Goal: Task Accomplishment & Management: Complete application form

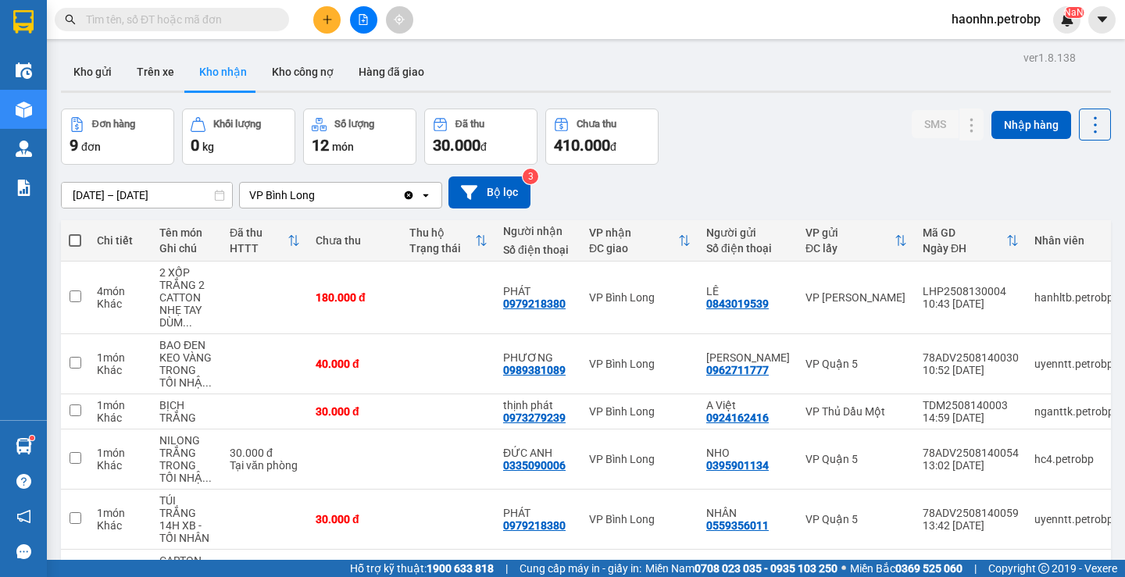
scroll to position [234, 0]
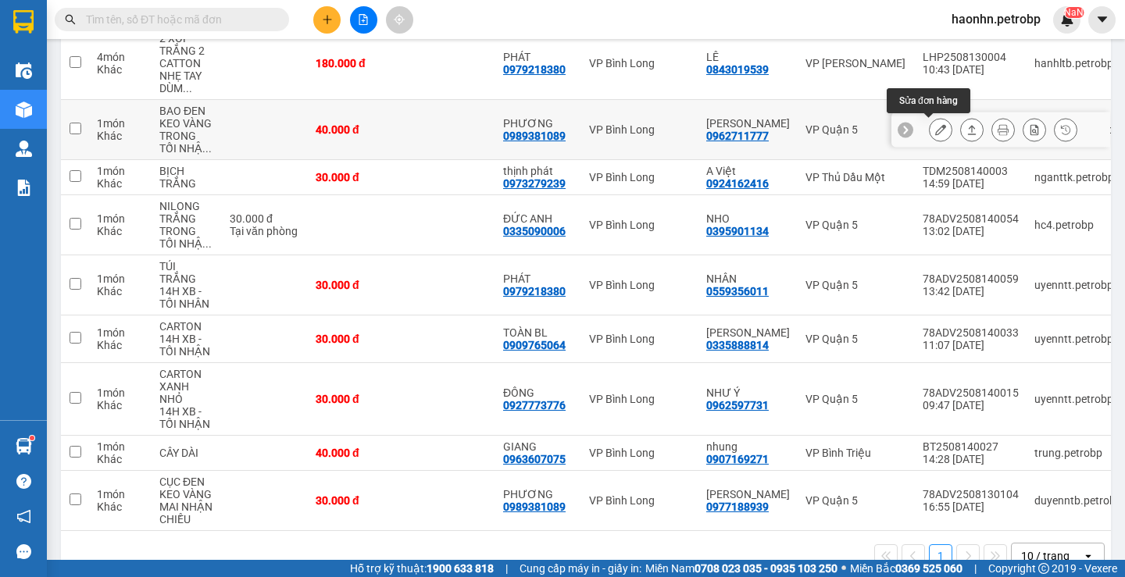
click at [933, 136] on button at bounding box center [941, 129] width 22 height 27
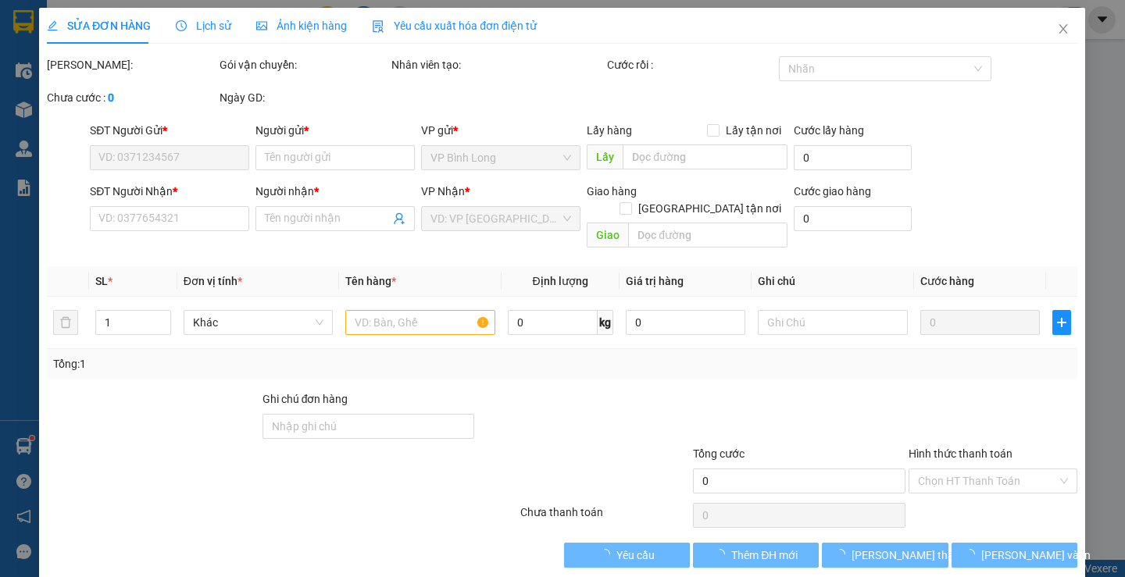
type input "0962711777"
type input "[PERSON_NAME]"
type input "0989381089"
type input "PHƯƠNG"
type input "40.000"
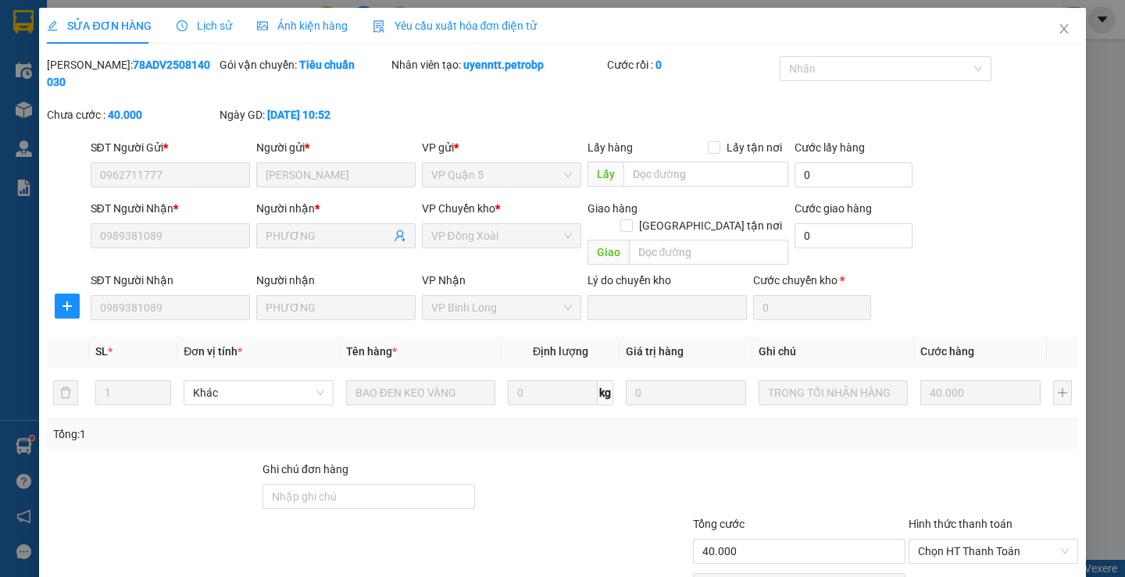
scroll to position [57, 0]
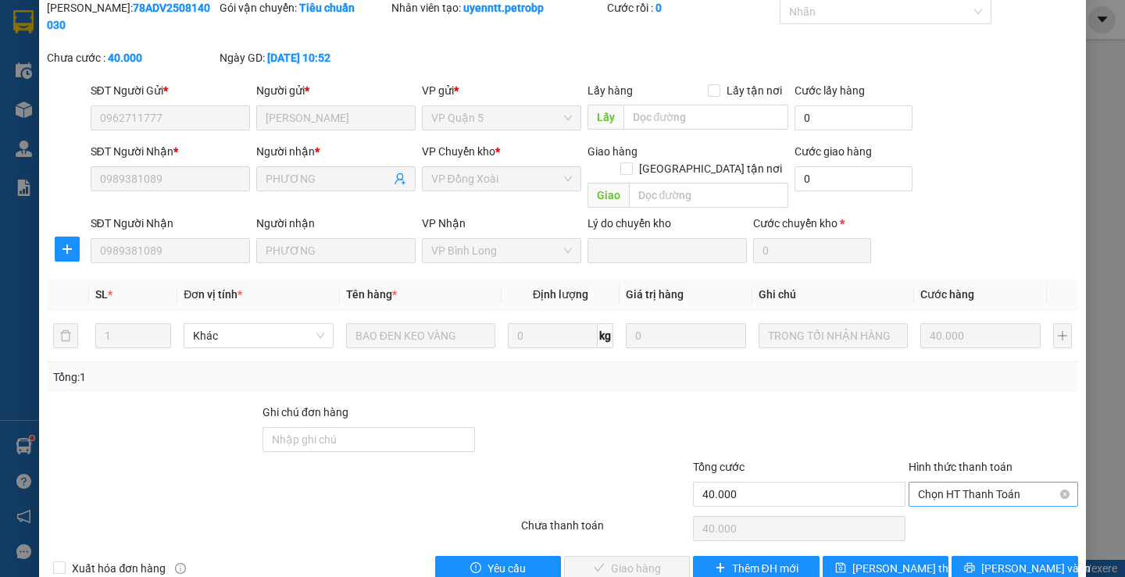
click at [941, 483] on span "Chọn HT Thanh Toán" at bounding box center [993, 494] width 151 height 23
click at [937, 479] on div "Tại văn phòng" at bounding box center [983, 491] width 167 height 25
type input "0"
click at [648, 556] on button "[PERSON_NAME] và Giao hàng" at bounding box center [627, 568] width 126 height 25
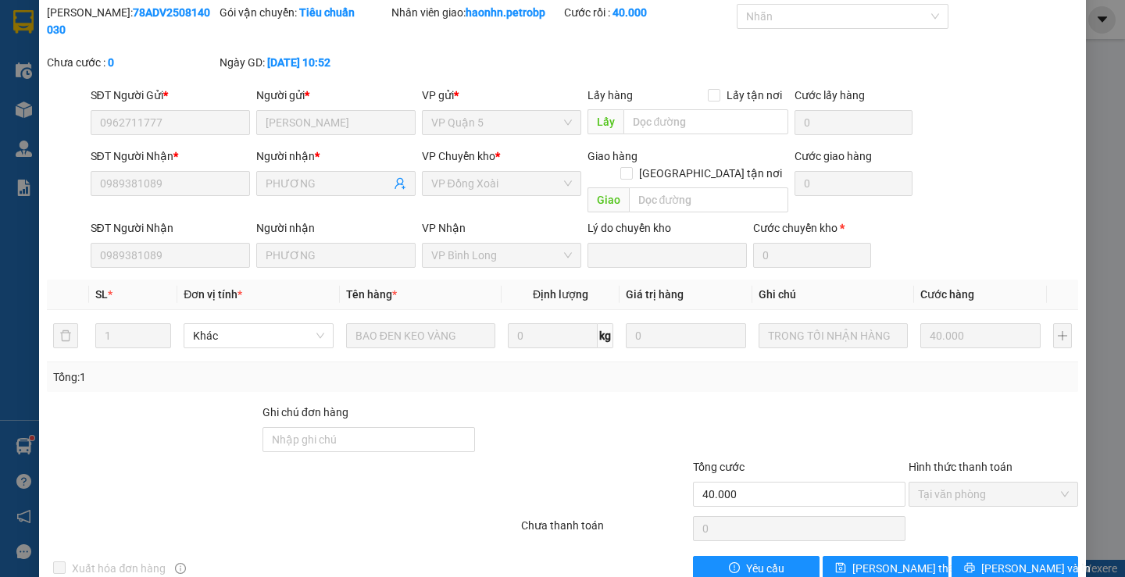
scroll to position [0, 0]
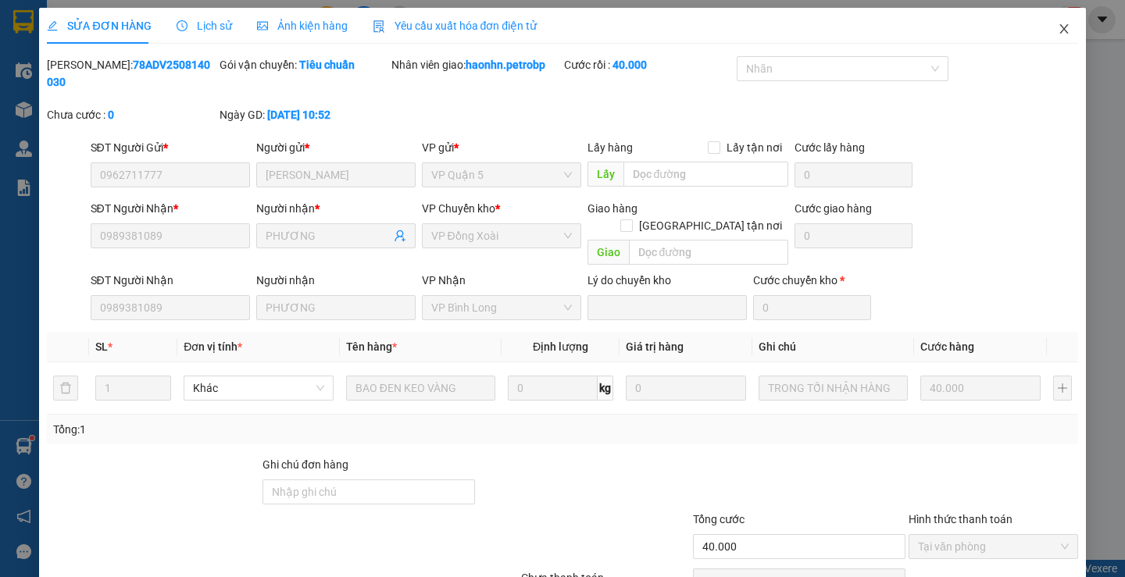
click at [1059, 18] on span "Close" at bounding box center [1064, 30] width 44 height 44
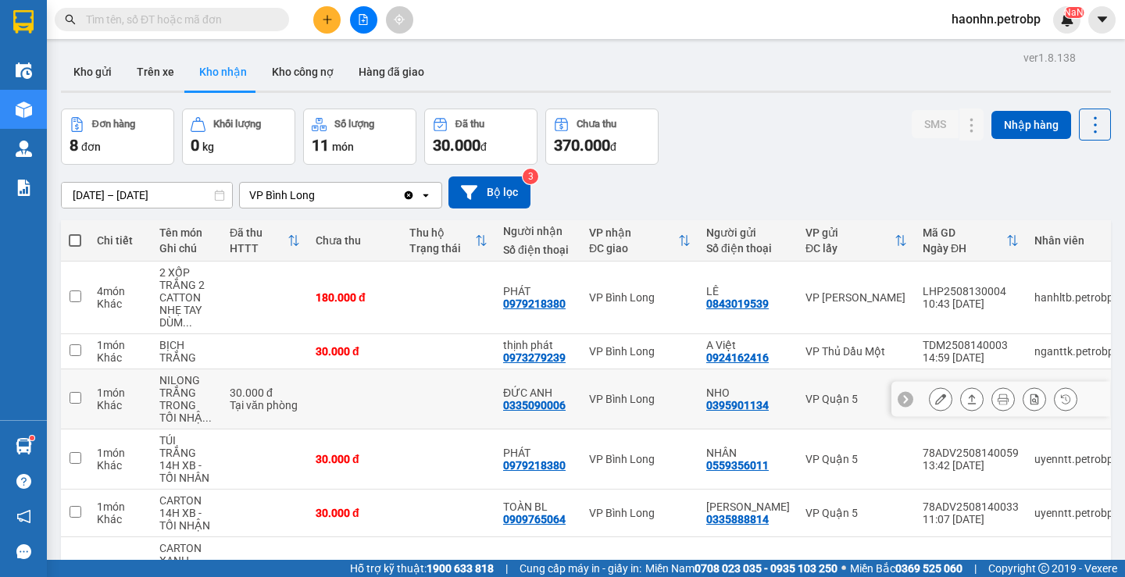
scroll to position [203, 0]
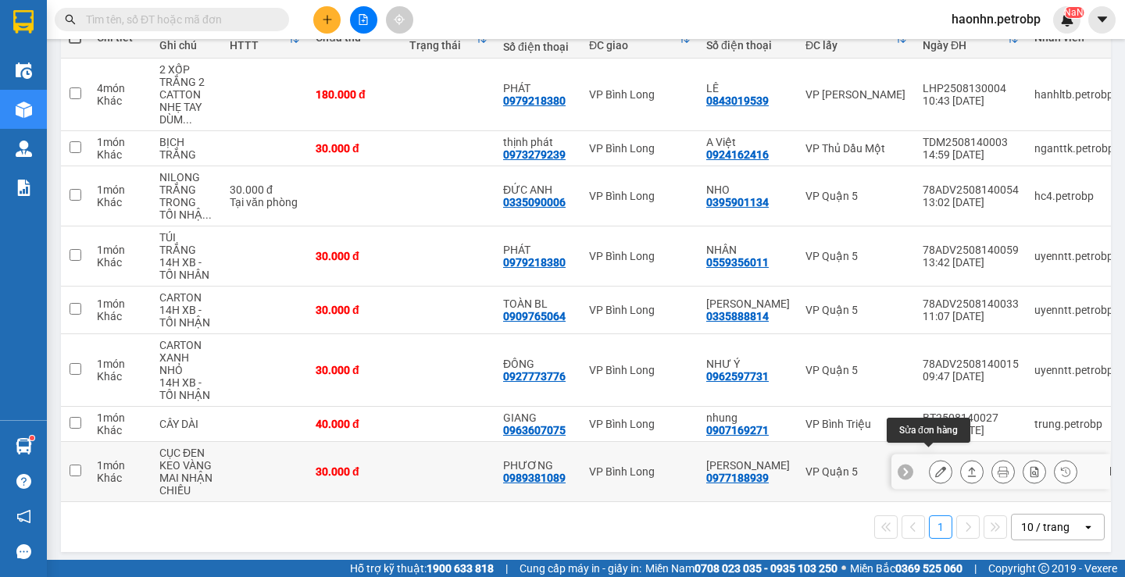
click at [930, 466] on button at bounding box center [941, 472] width 22 height 27
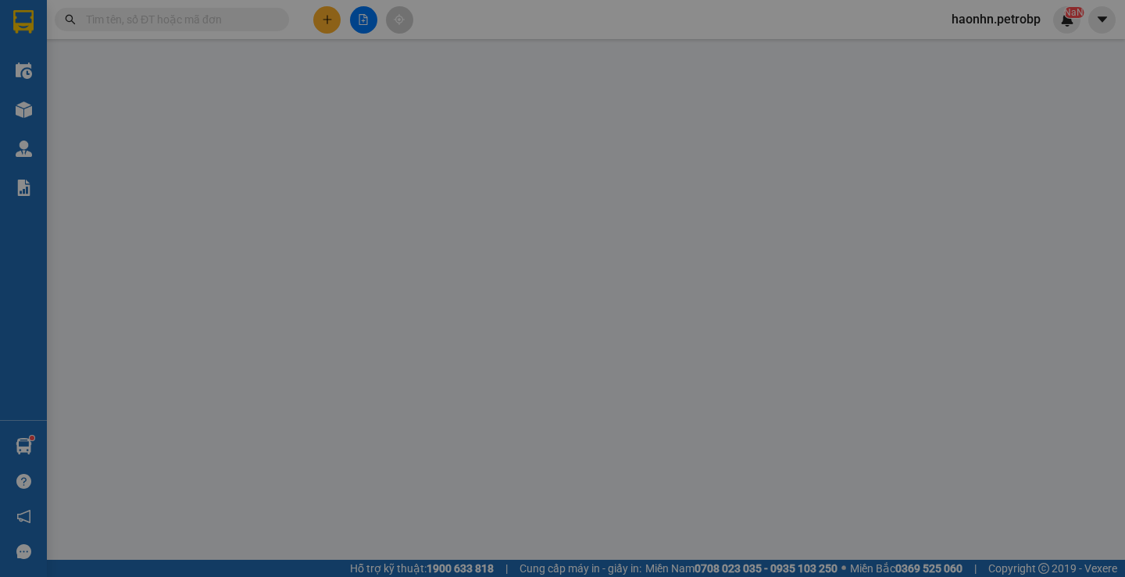
type input "0977188939"
type input "[PERSON_NAME]"
type input "0989381089"
type input "PHƯƠNG"
type input "30.000"
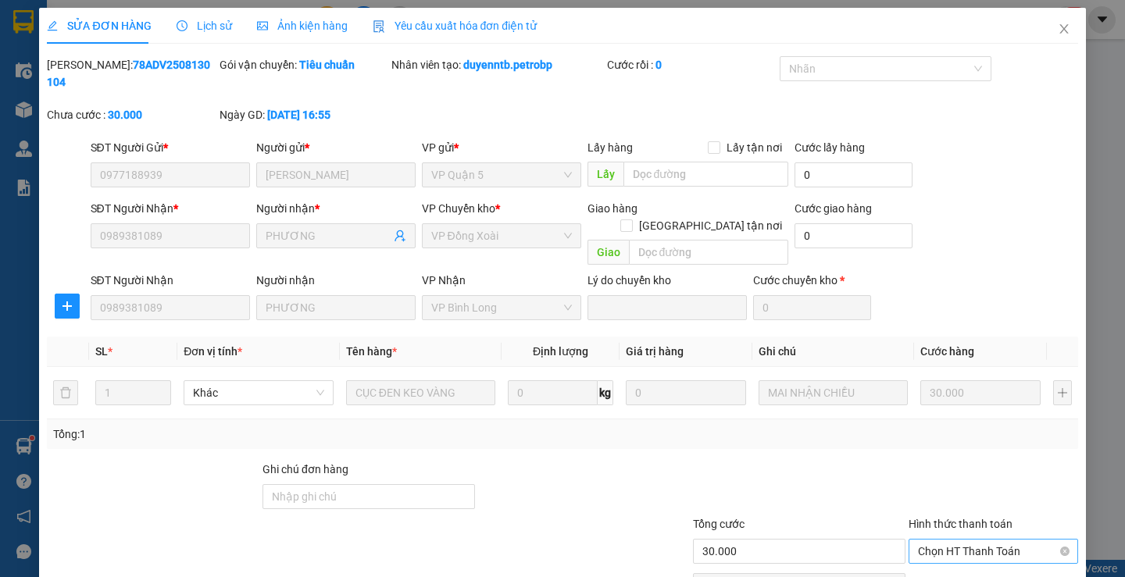
click at [974, 540] on span "Chọn HT Thanh Toán" at bounding box center [993, 551] width 151 height 23
click at [961, 557] on div "Tại văn phòng" at bounding box center [983, 548] width 167 height 25
type input "0"
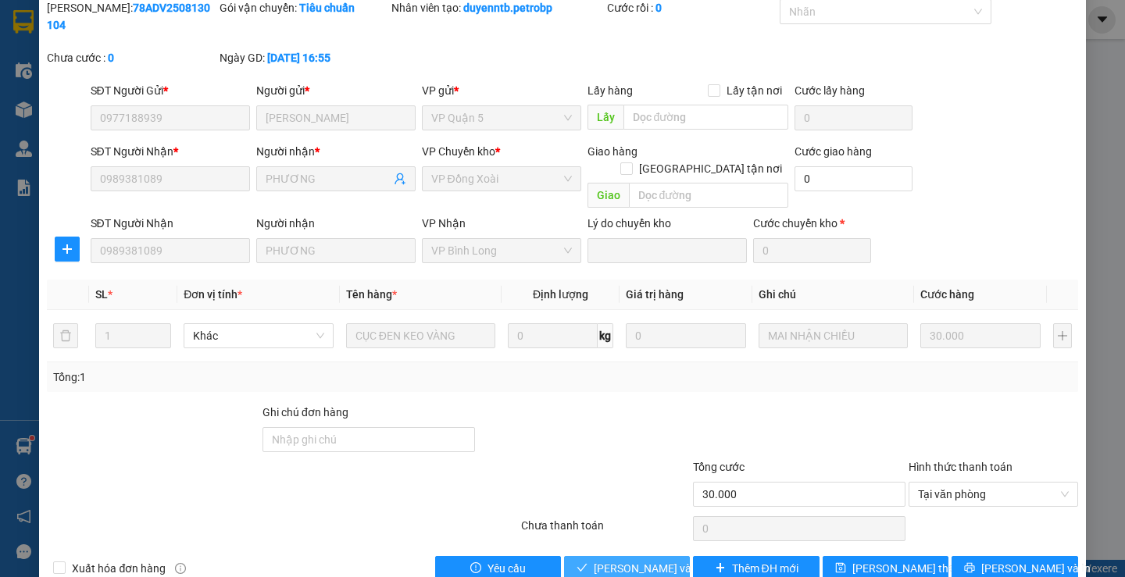
click at [670, 556] on button "[PERSON_NAME] và Giao hàng" at bounding box center [627, 568] width 126 height 25
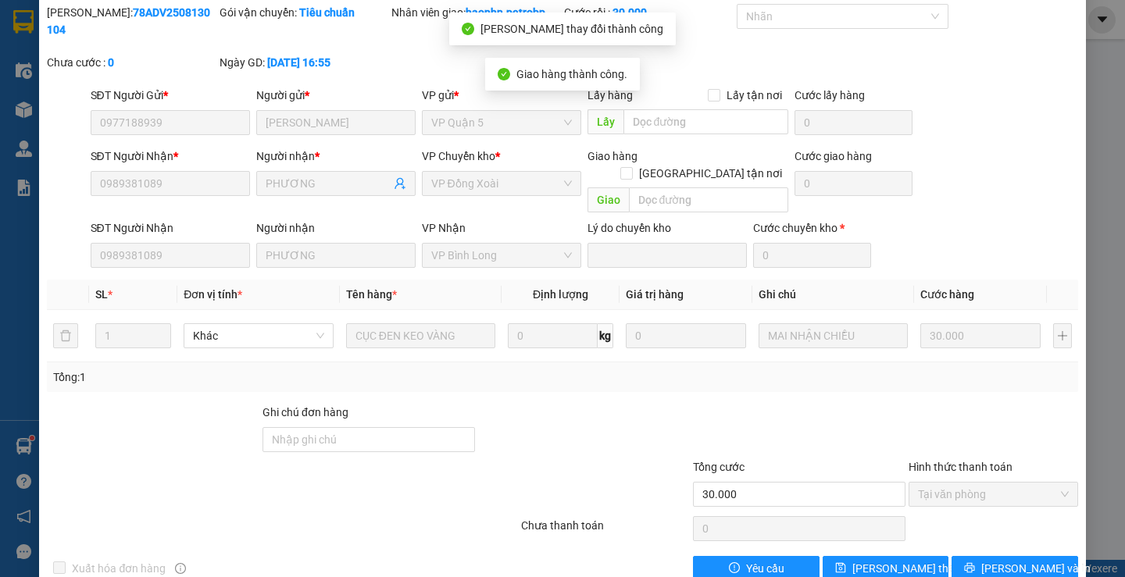
scroll to position [0, 0]
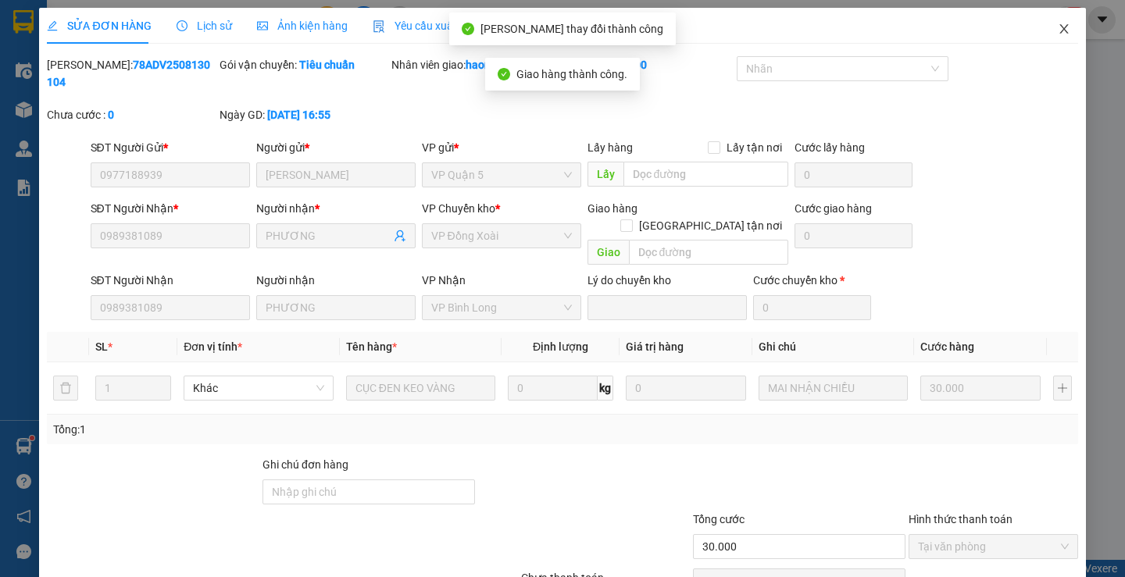
click at [1061, 21] on span "Close" at bounding box center [1064, 30] width 44 height 44
